Goal: Task Accomplishment & Management: Use online tool/utility

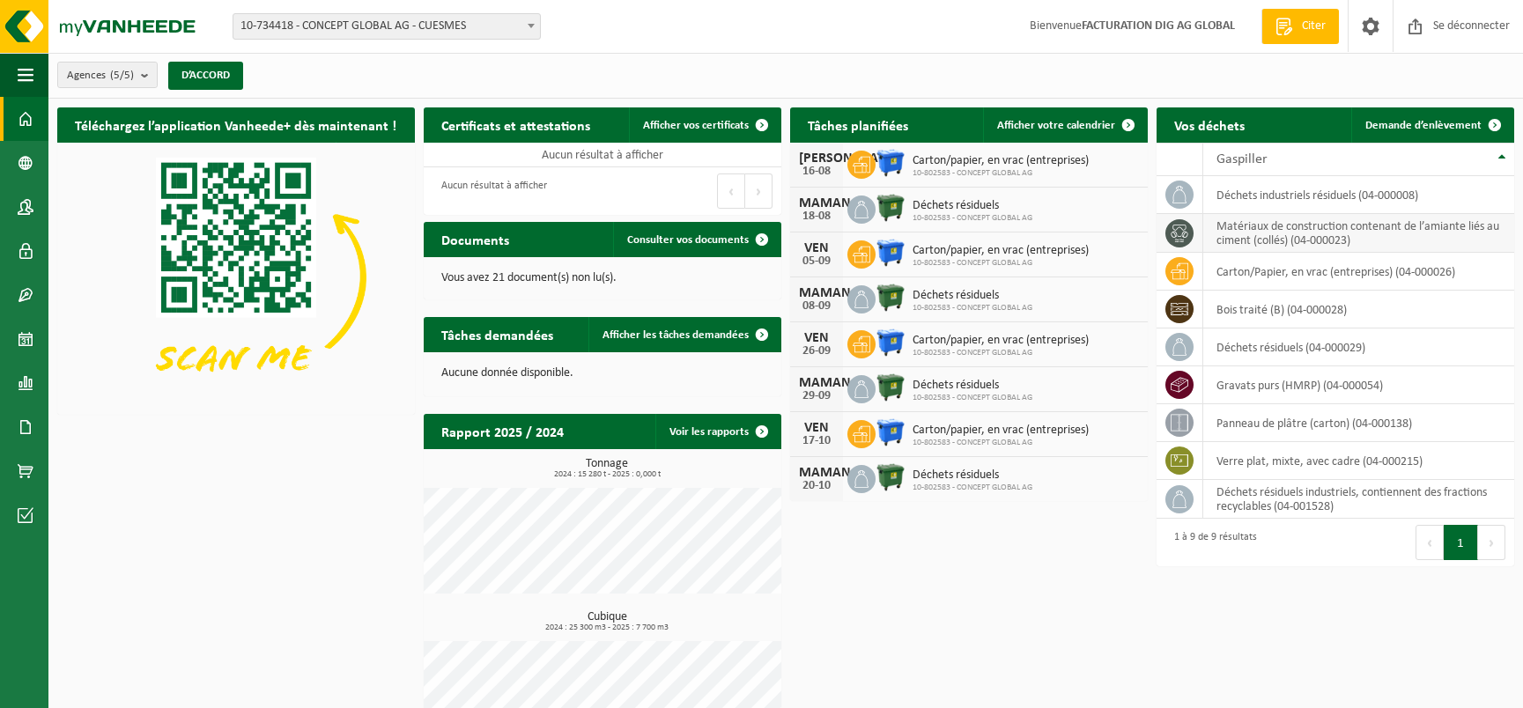
click at [1265, 238] on td "Matériaux de construction contenant de l’amiante liés au ciment (collés) (04-00…" at bounding box center [1358, 233] width 311 height 39
click at [1398, 126] on span "Demande d’enlèvement" at bounding box center [1423, 125] width 116 height 11
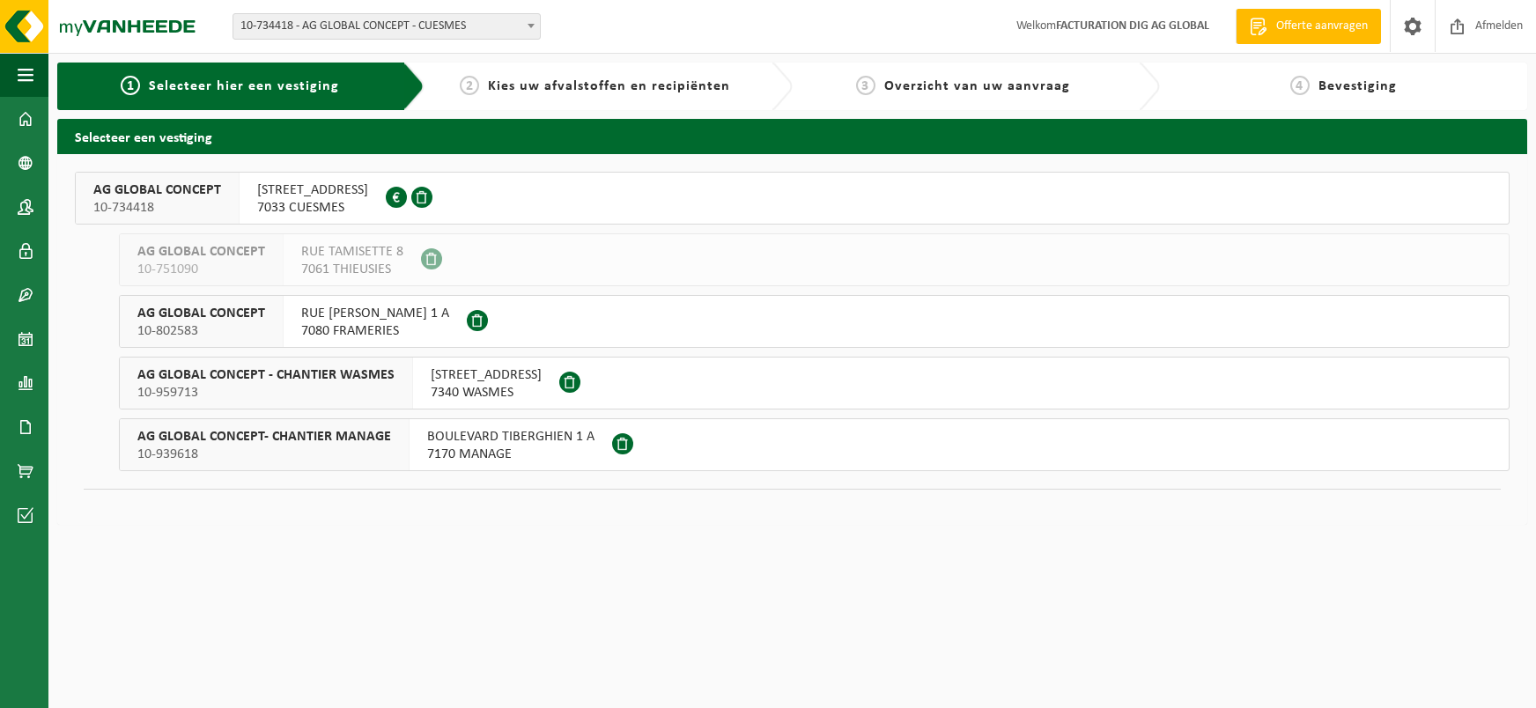
click at [616, 440] on span at bounding box center [622, 443] width 21 height 21
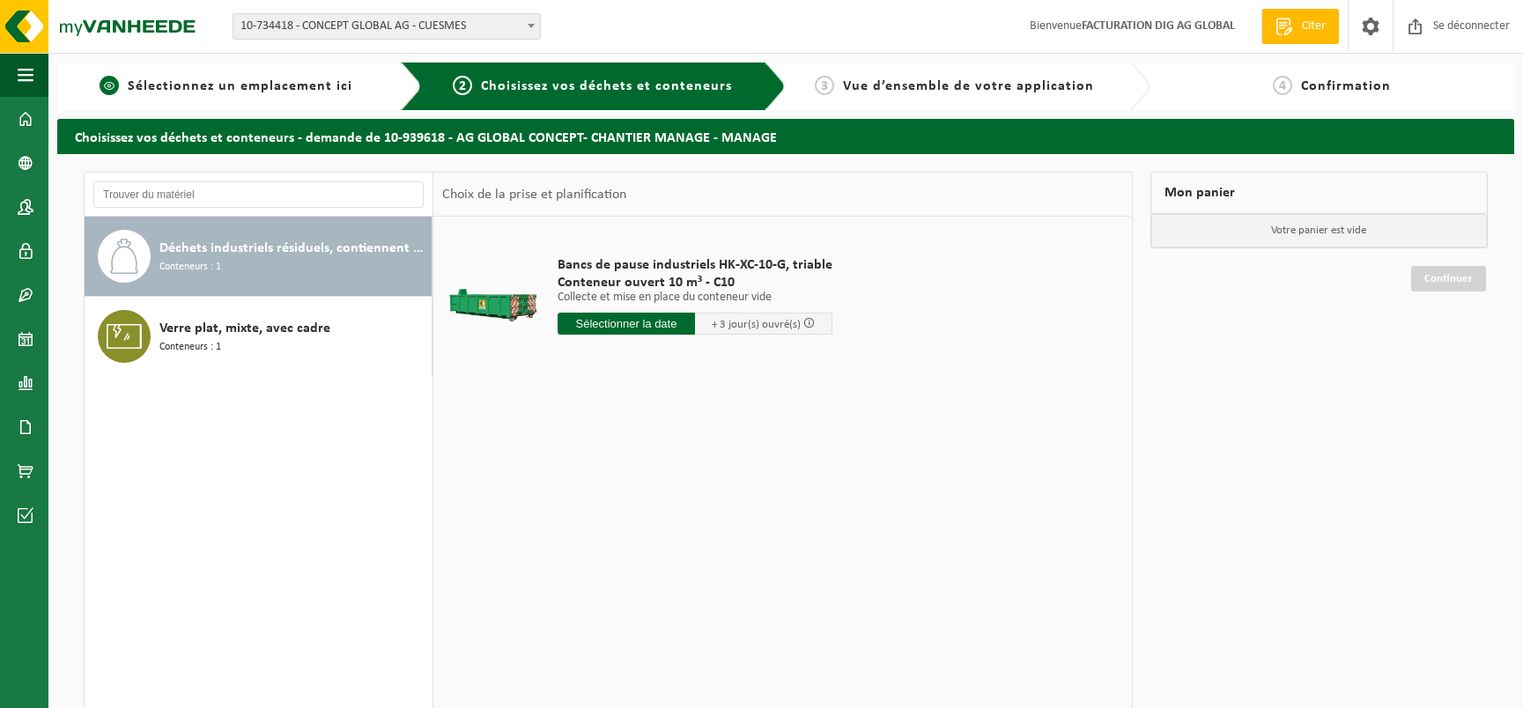
click at [192, 83] on span "Sélectionnez un emplacement ici" at bounding box center [240, 86] width 225 height 14
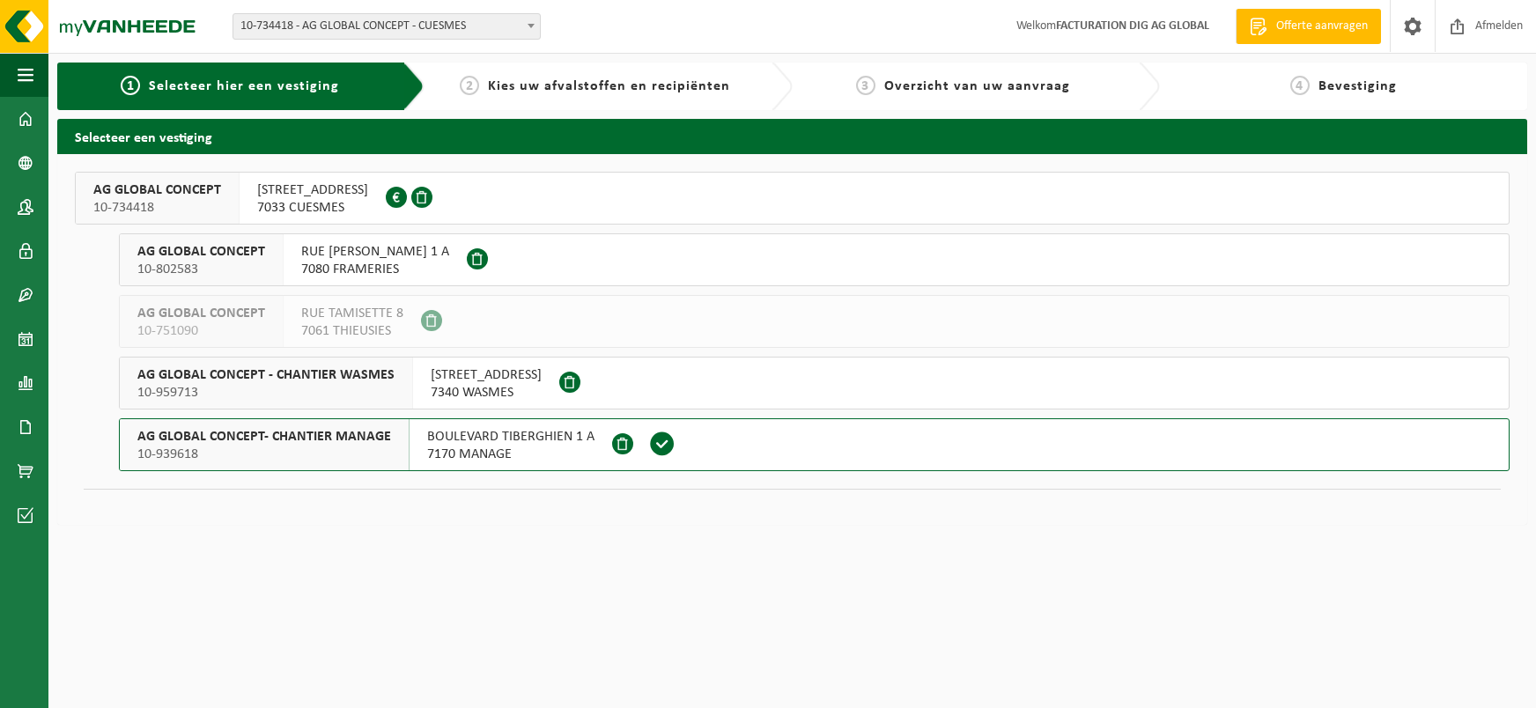
click at [407, 199] on span at bounding box center [396, 197] width 21 height 21
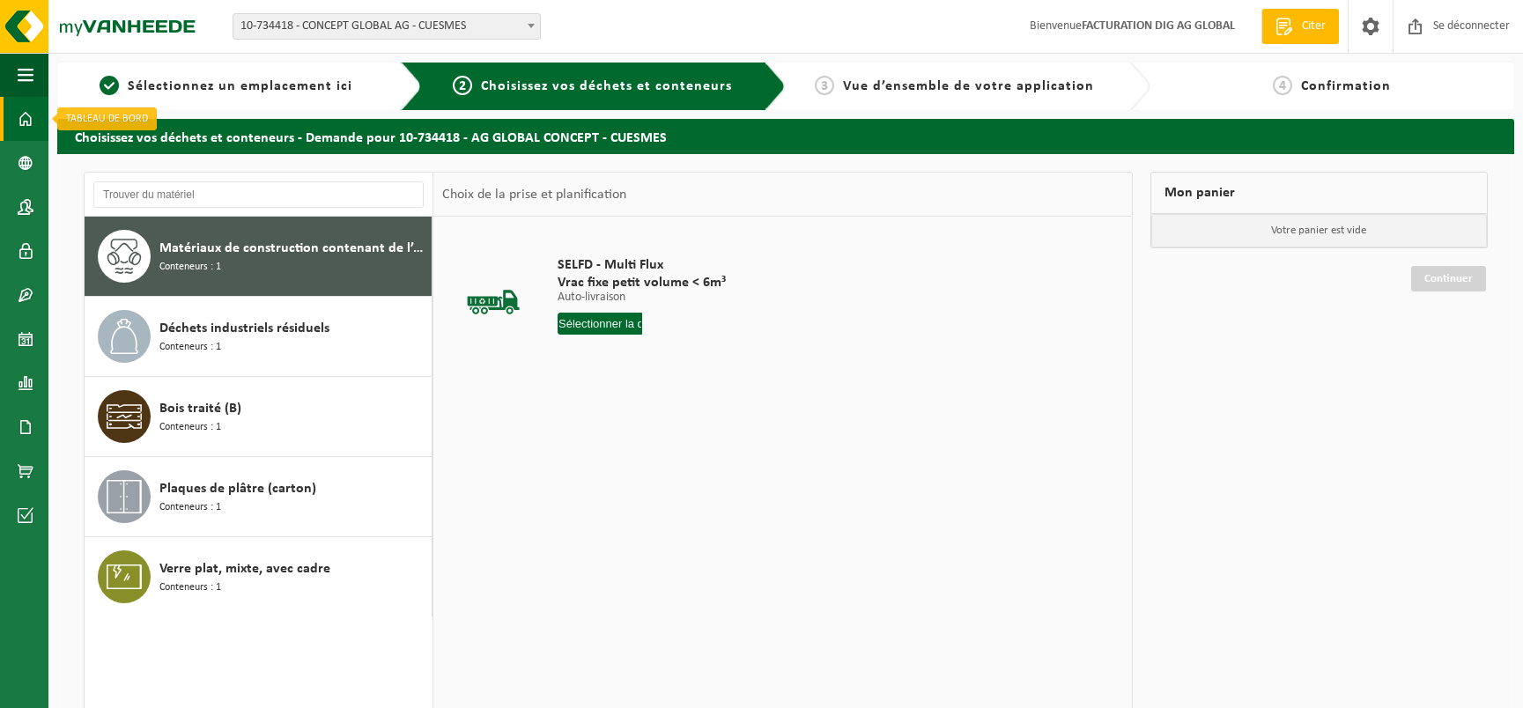
click at [34, 119] on link "Dashboard" at bounding box center [24, 119] width 48 height 44
